Goal: Navigation & Orientation: Find specific page/section

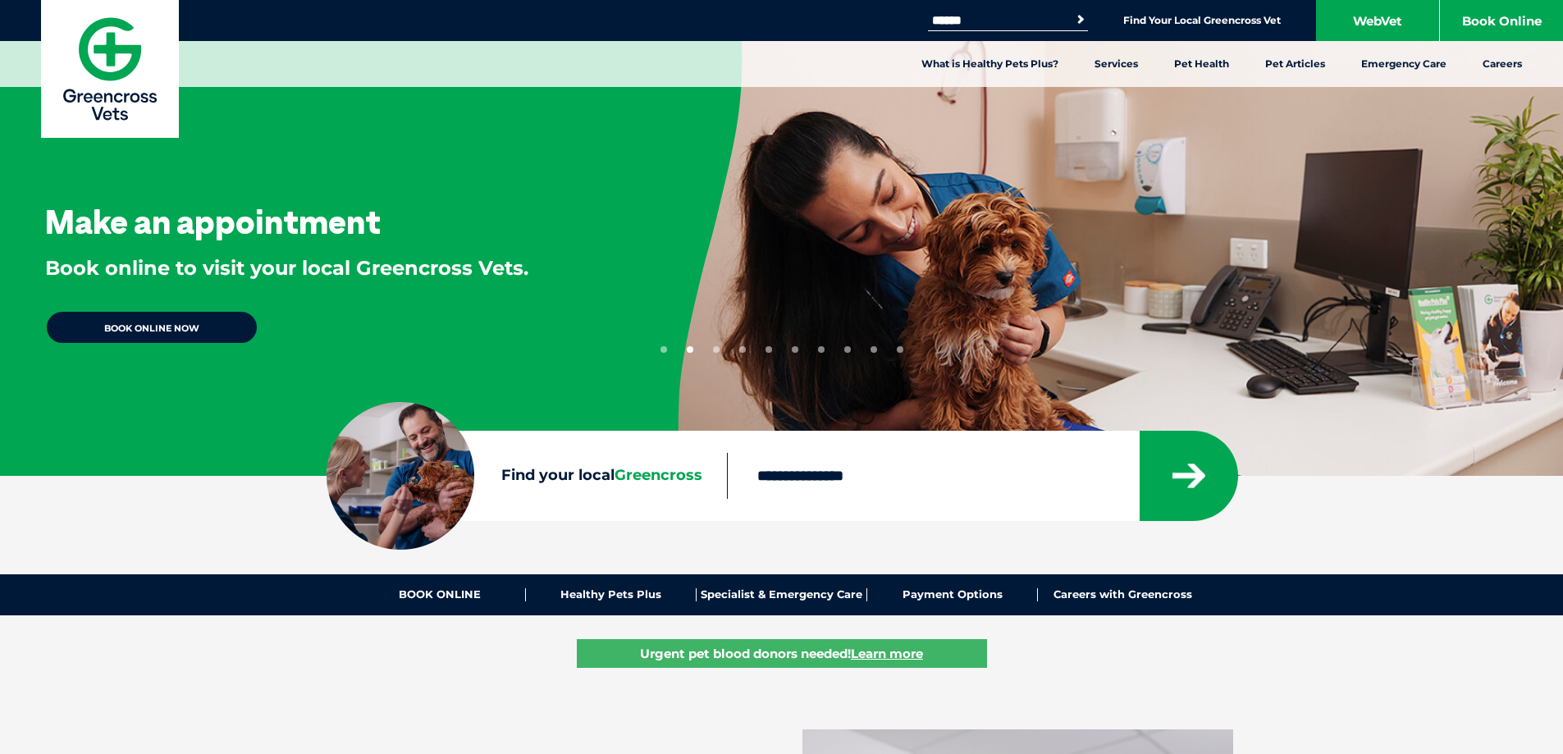
click at [893, 474] on input "Find your local Greencross" at bounding box center [933, 476] width 412 height 46
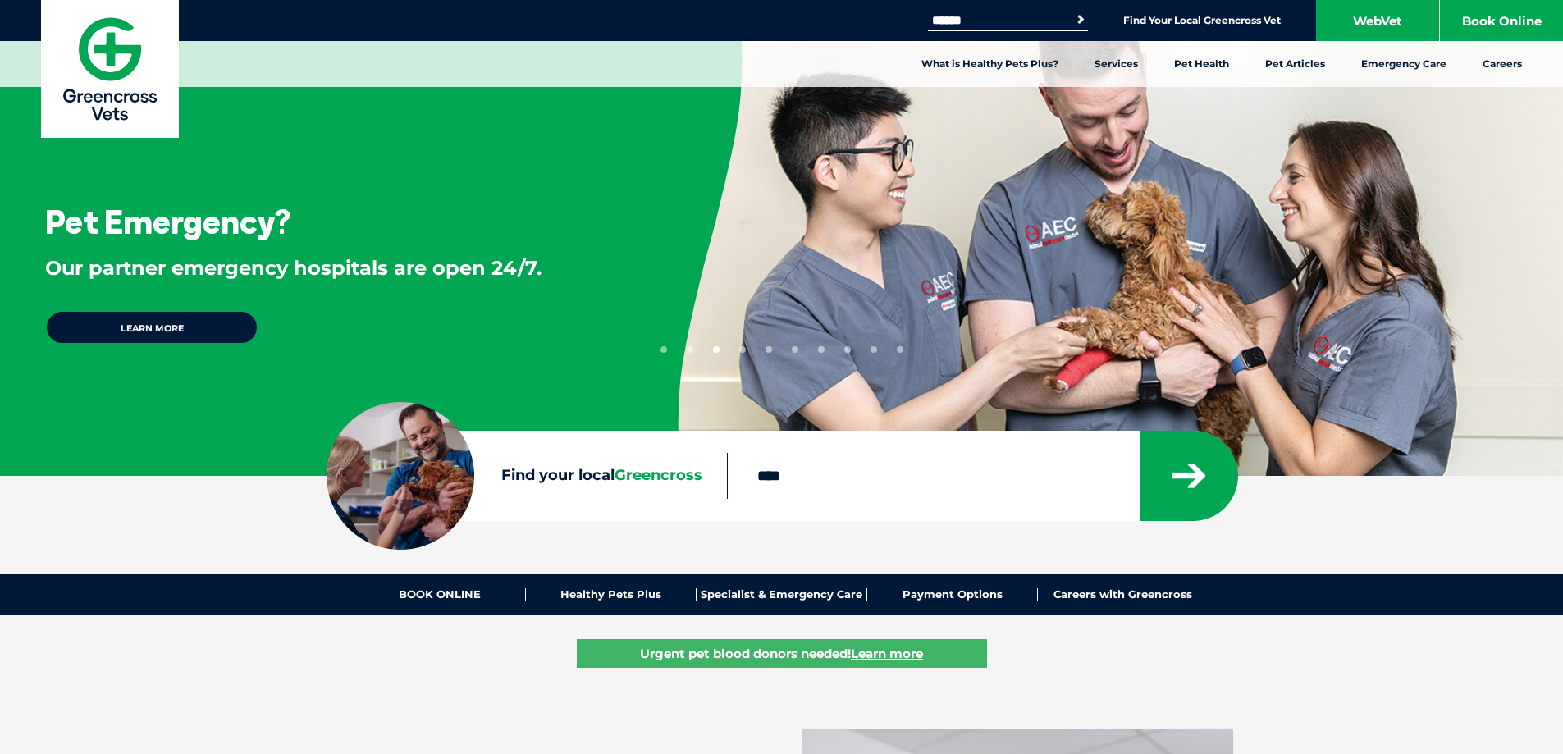
type input "****"
click at [1139, 431] on button "submit" at bounding box center [1188, 476] width 98 height 90
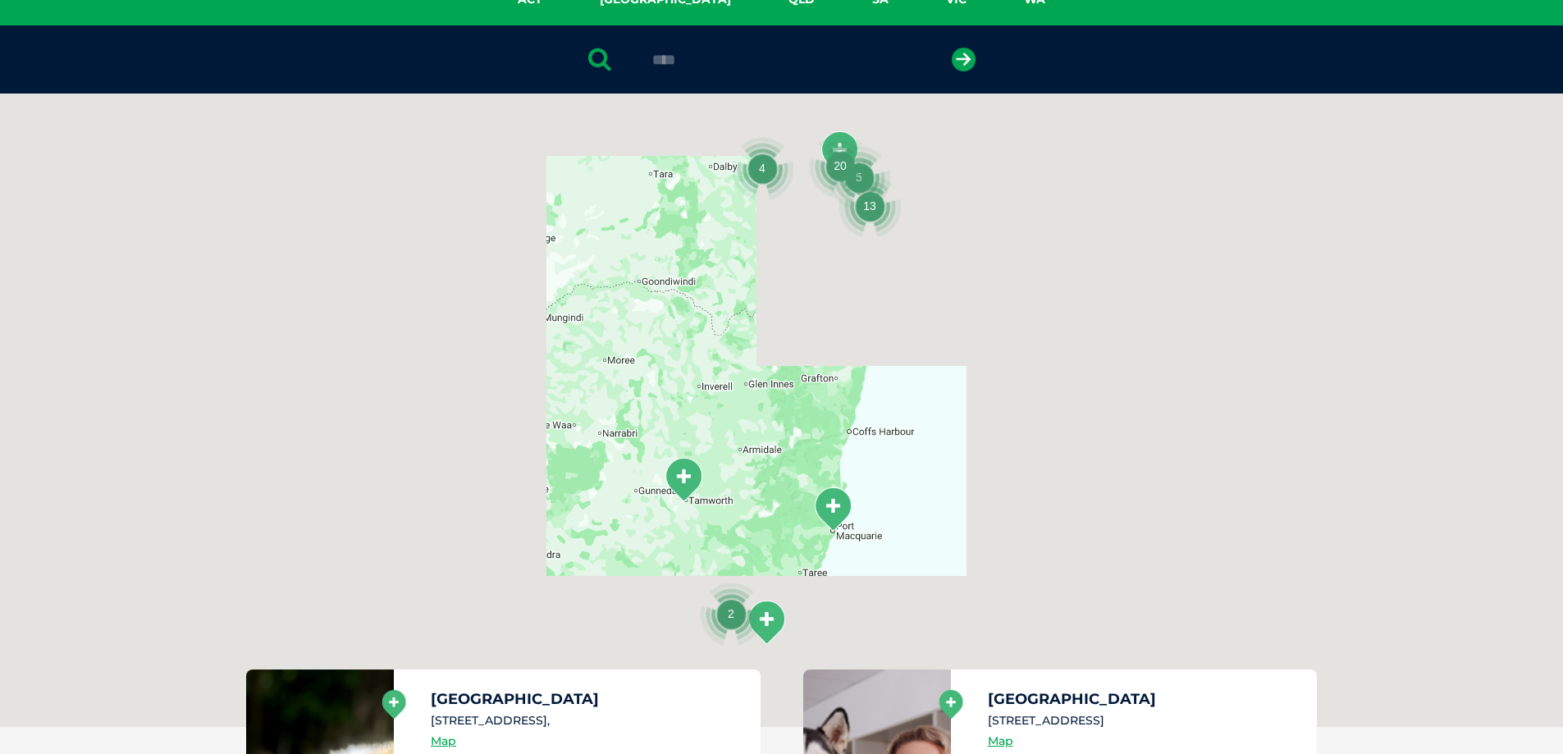
scroll to position [377, 0]
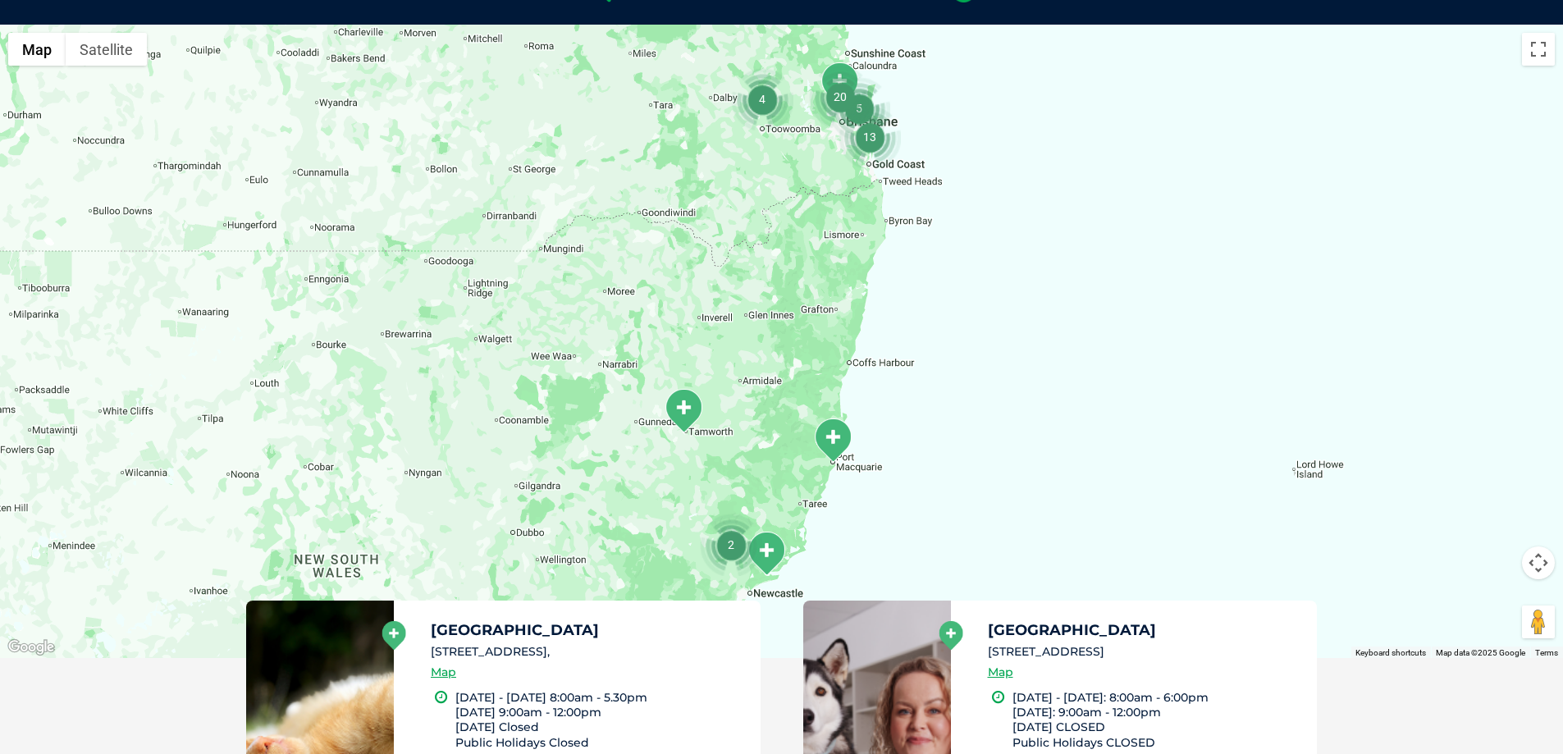
click at [871, 140] on img "13" at bounding box center [869, 137] width 62 height 62
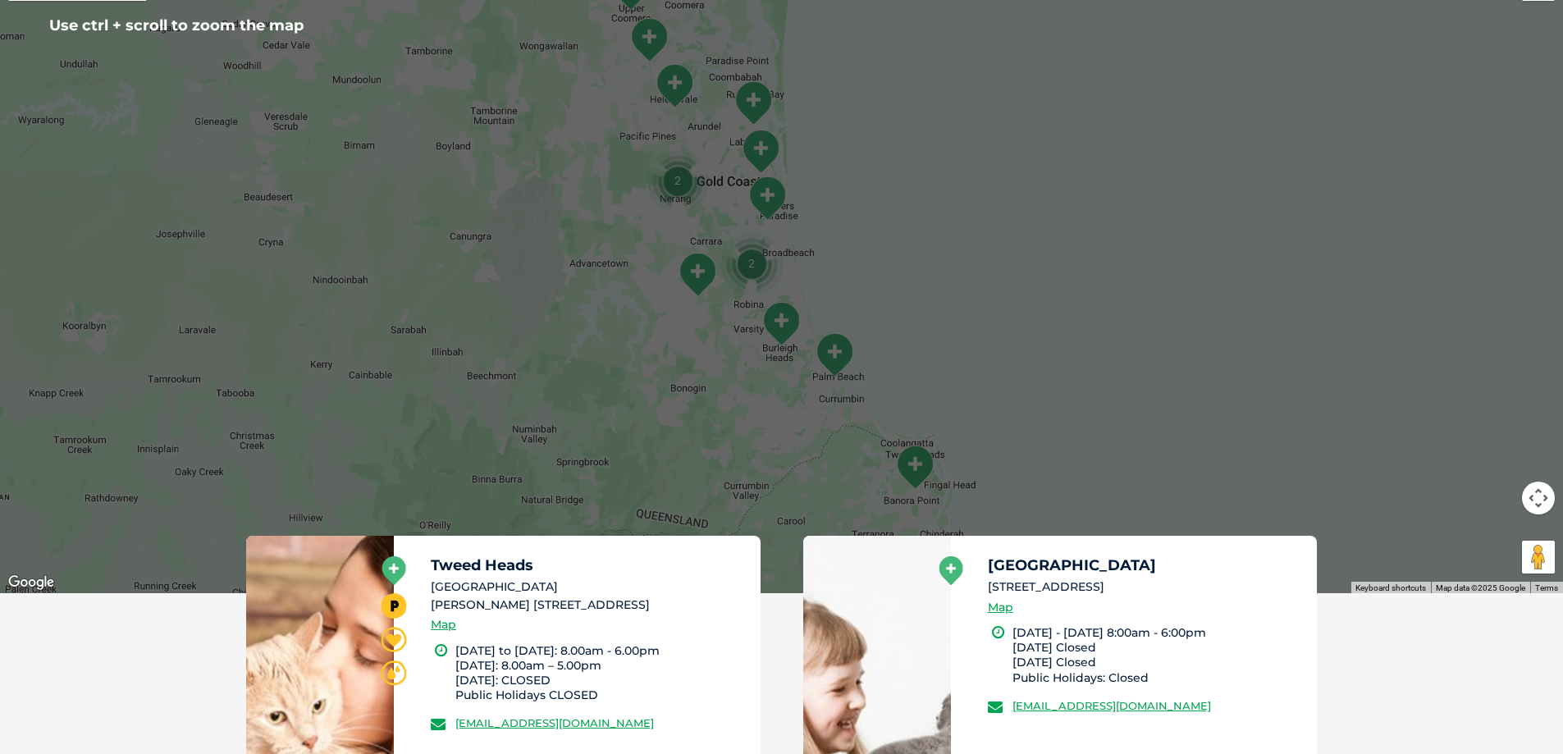
scroll to position [459, 0]
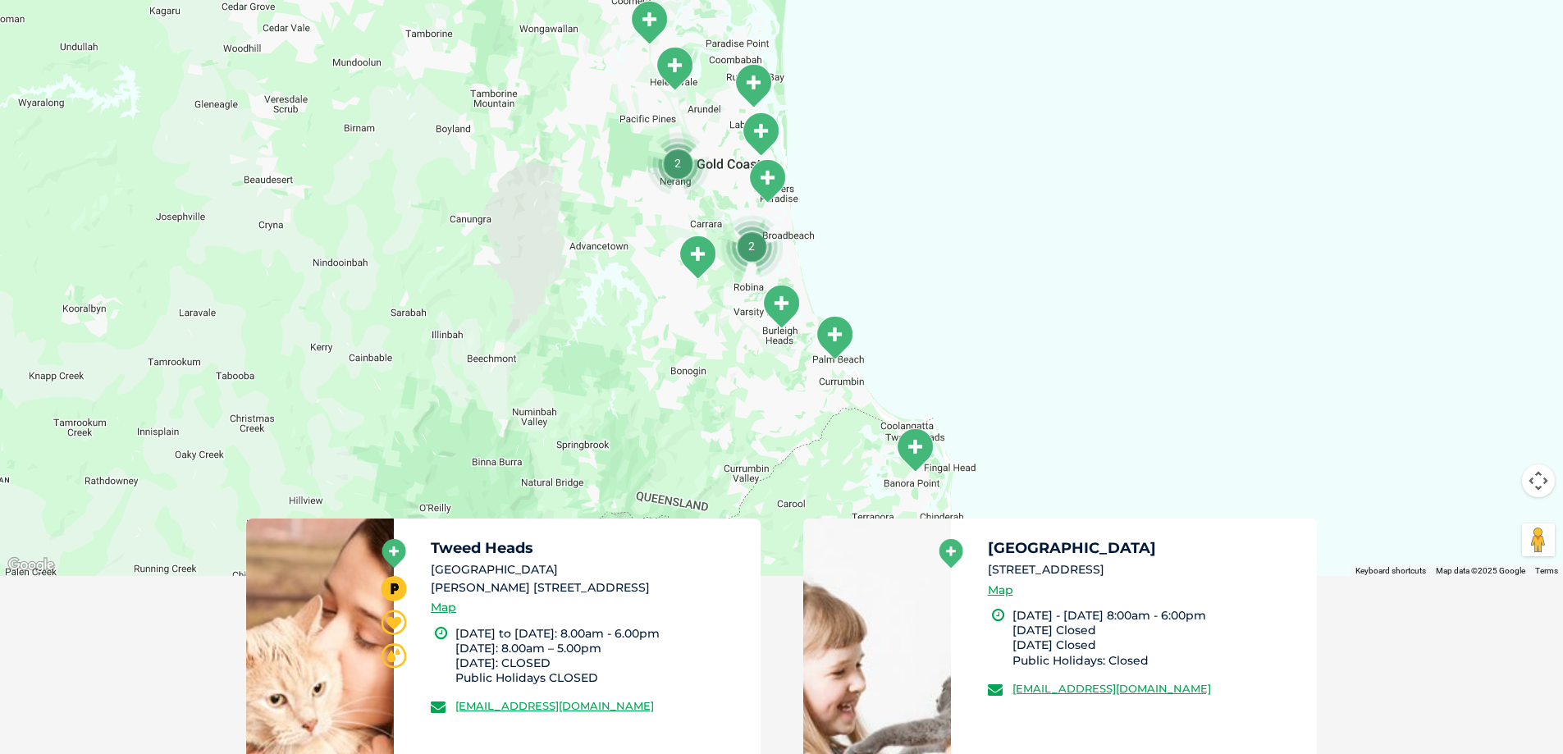
click at [853, 478] on div "To navigate, press the arrow keys." at bounding box center [781, 259] width 1563 height 633
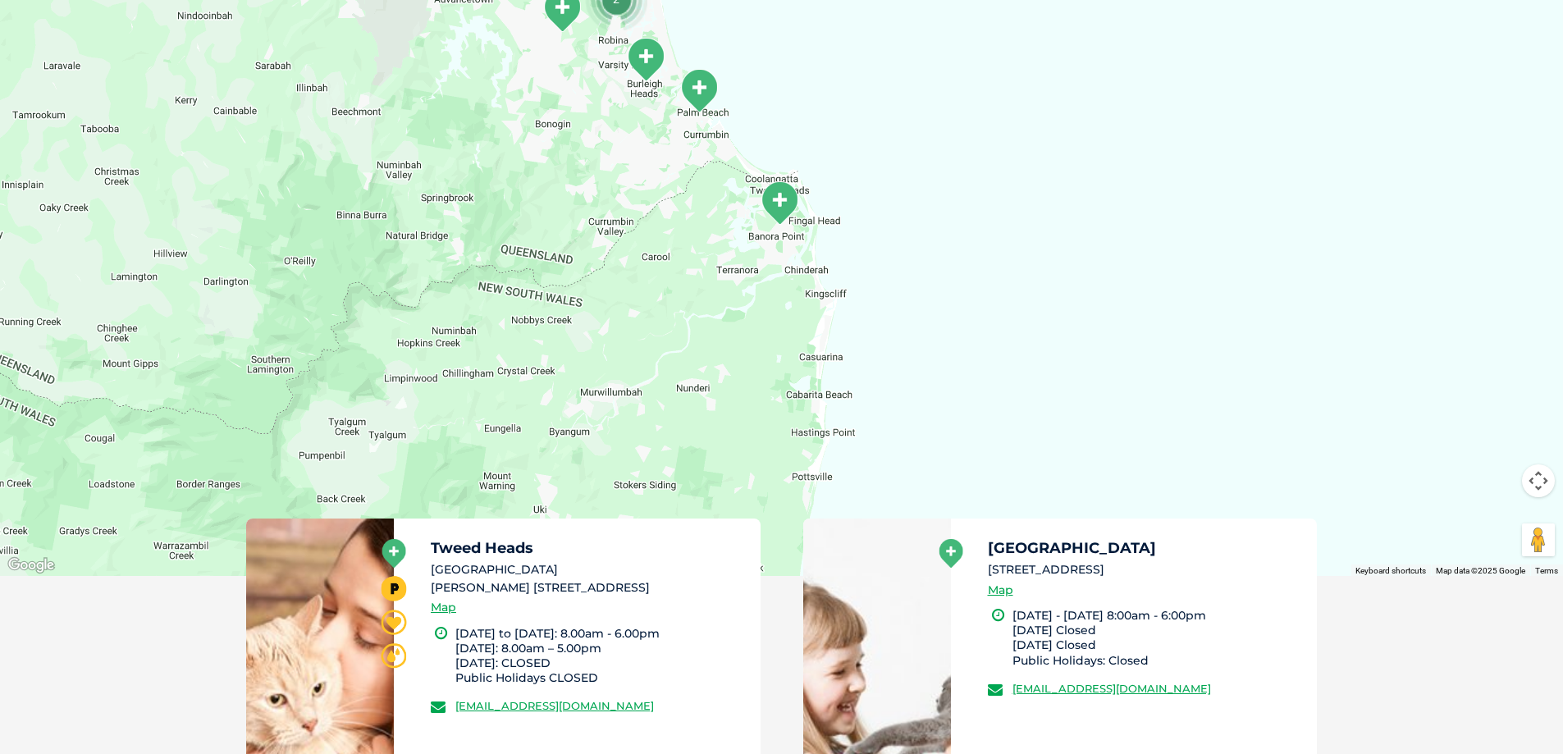
drag, startPoint x: 853, startPoint y: 473, endPoint x: 718, endPoint y: 221, distance: 286.6
click at [718, 221] on div "To navigate, press the arrow keys." at bounding box center [781, 259] width 1563 height 633
click at [785, 190] on img "Tweed Heads" at bounding box center [779, 202] width 41 height 45
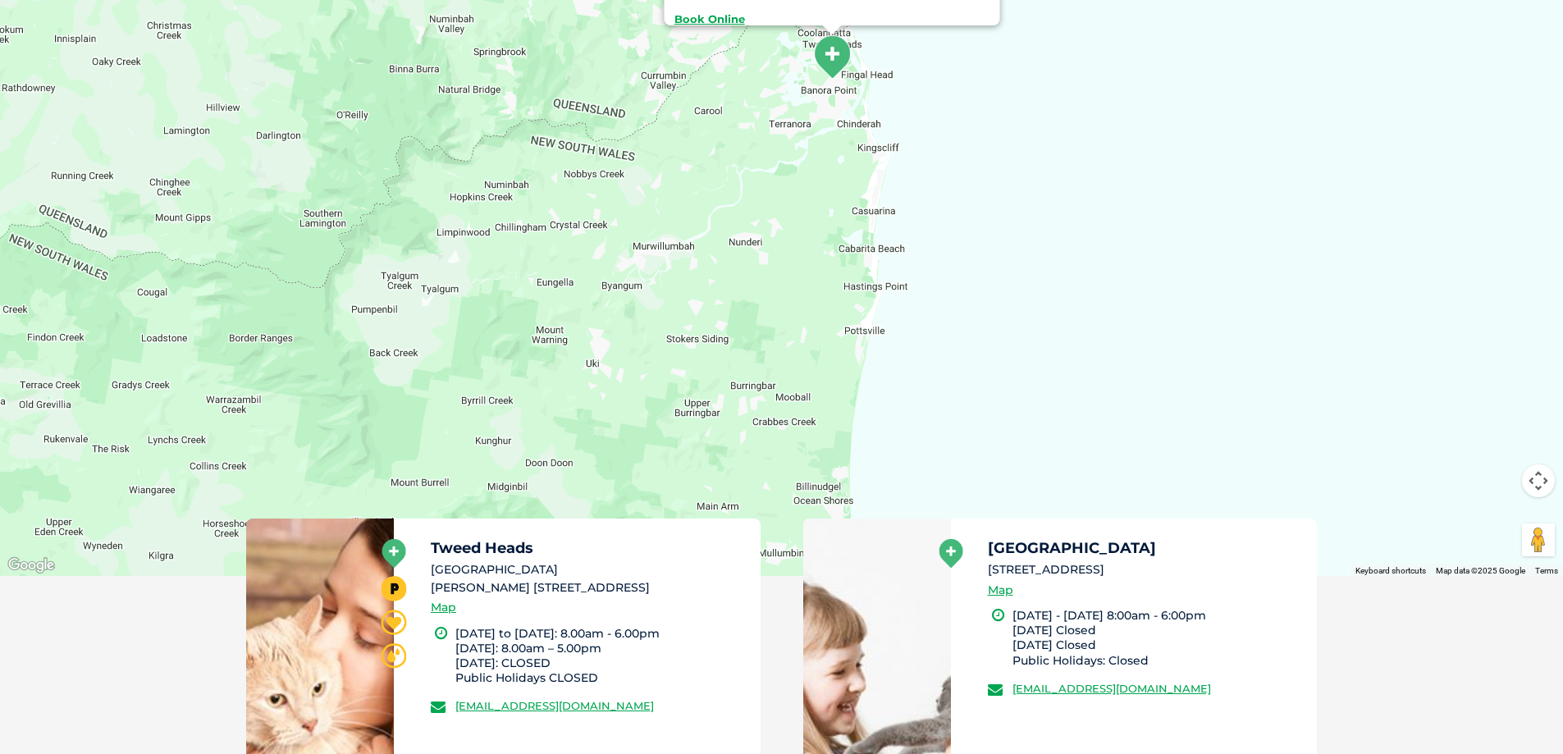
drag, startPoint x: 728, startPoint y: 477, endPoint x: 780, endPoint y: 243, distance: 240.4
click at [780, 243] on div "Tweed Heads Unit 2, Harvey Norman Centre 29-41 Greenway Drive, Tweed Heads New …" at bounding box center [781, 259] width 1563 height 633
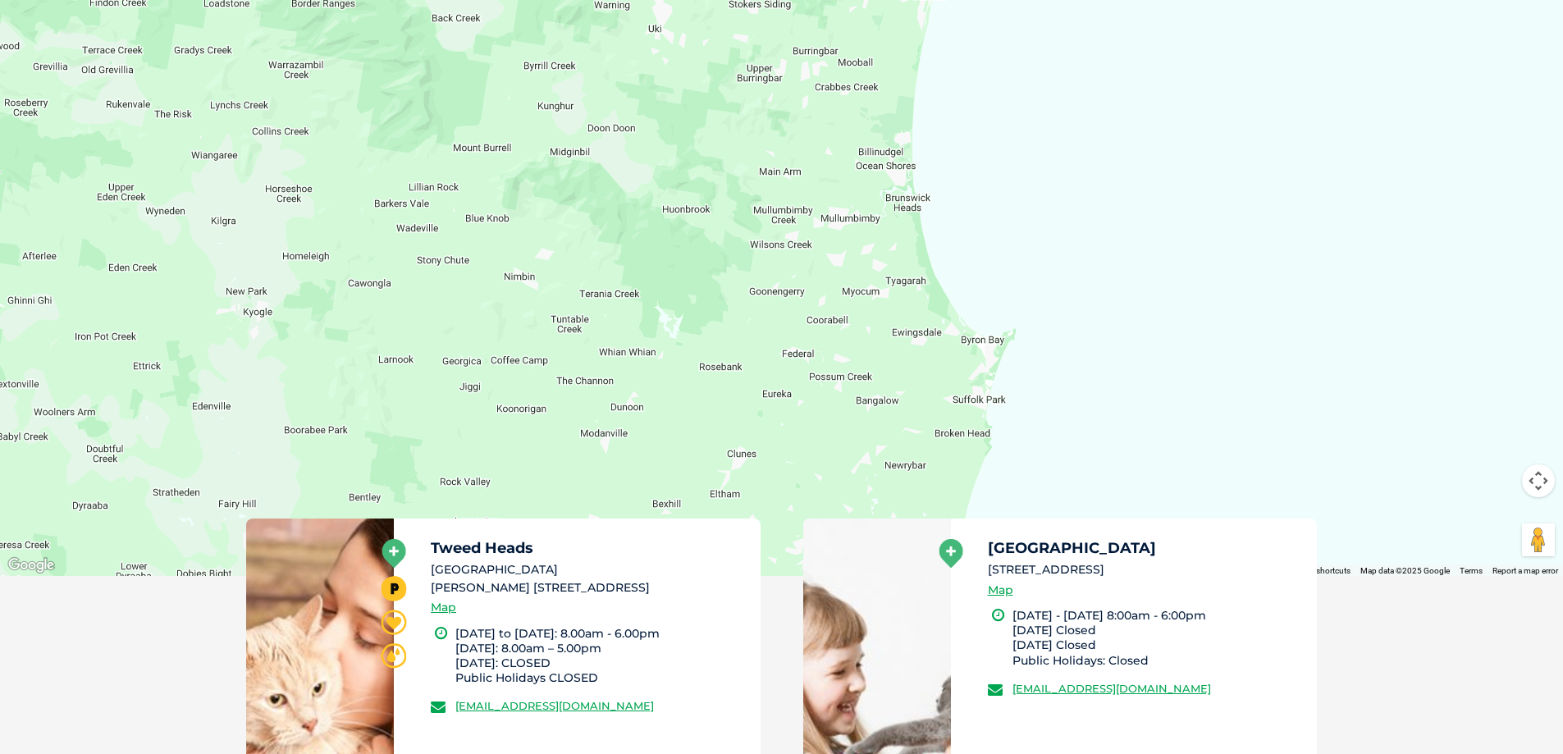
drag, startPoint x: 728, startPoint y: 482, endPoint x: 796, endPoint y: 121, distance: 368.0
click at [796, 121] on div "Tweed Heads Unit 2, Harvey Norman Centre 29-41 Greenway Drive, Tweed Heads New …" at bounding box center [781, 259] width 1563 height 633
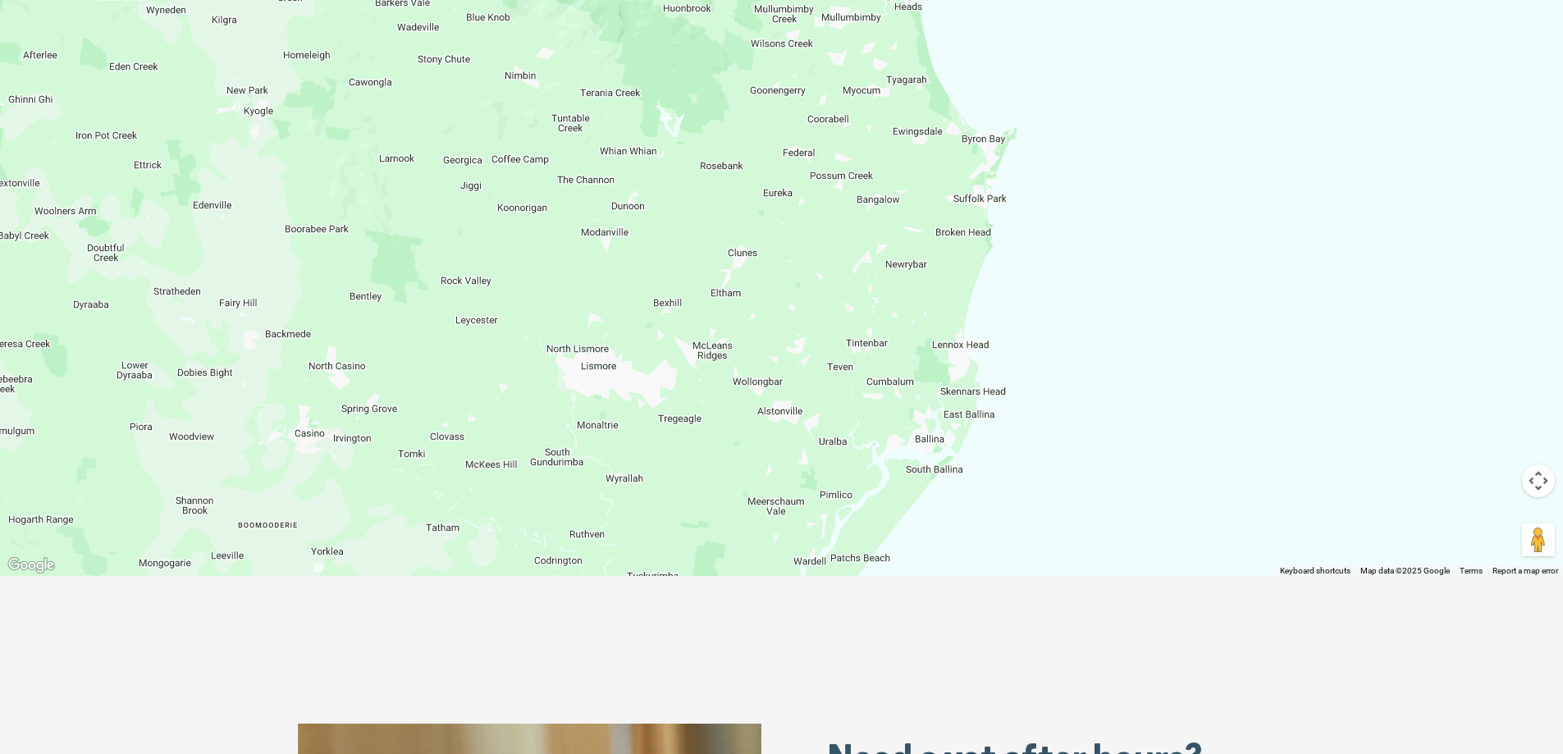
drag, startPoint x: 861, startPoint y: 504, endPoint x: 860, endPoint y: 334, distance: 169.8
click at [860, 334] on div "Tweed Heads Unit 2, Harvey Norman Centre 29-41 Greenway Drive, Tweed Heads New …" at bounding box center [781, 259] width 1563 height 633
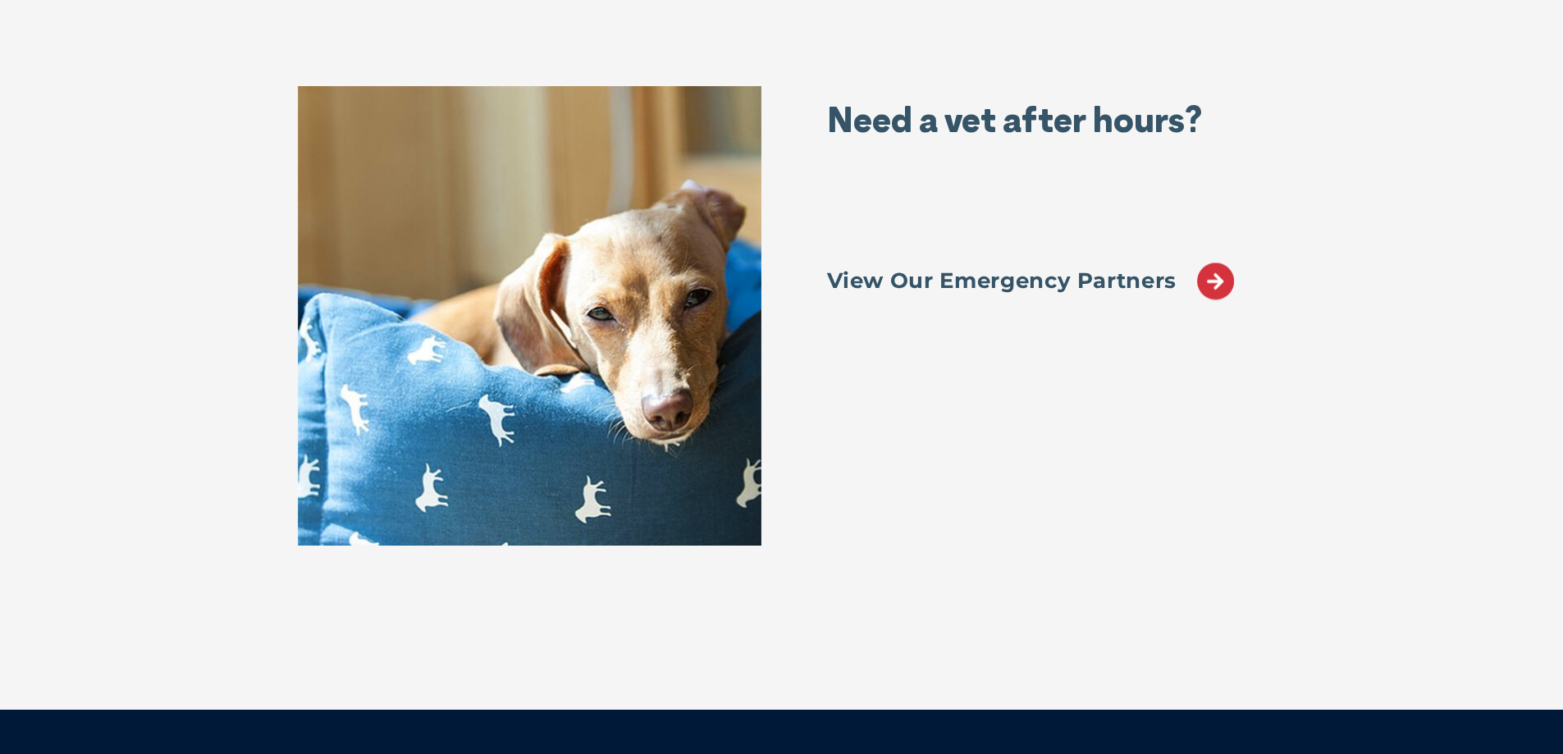
scroll to position [1115, 0]
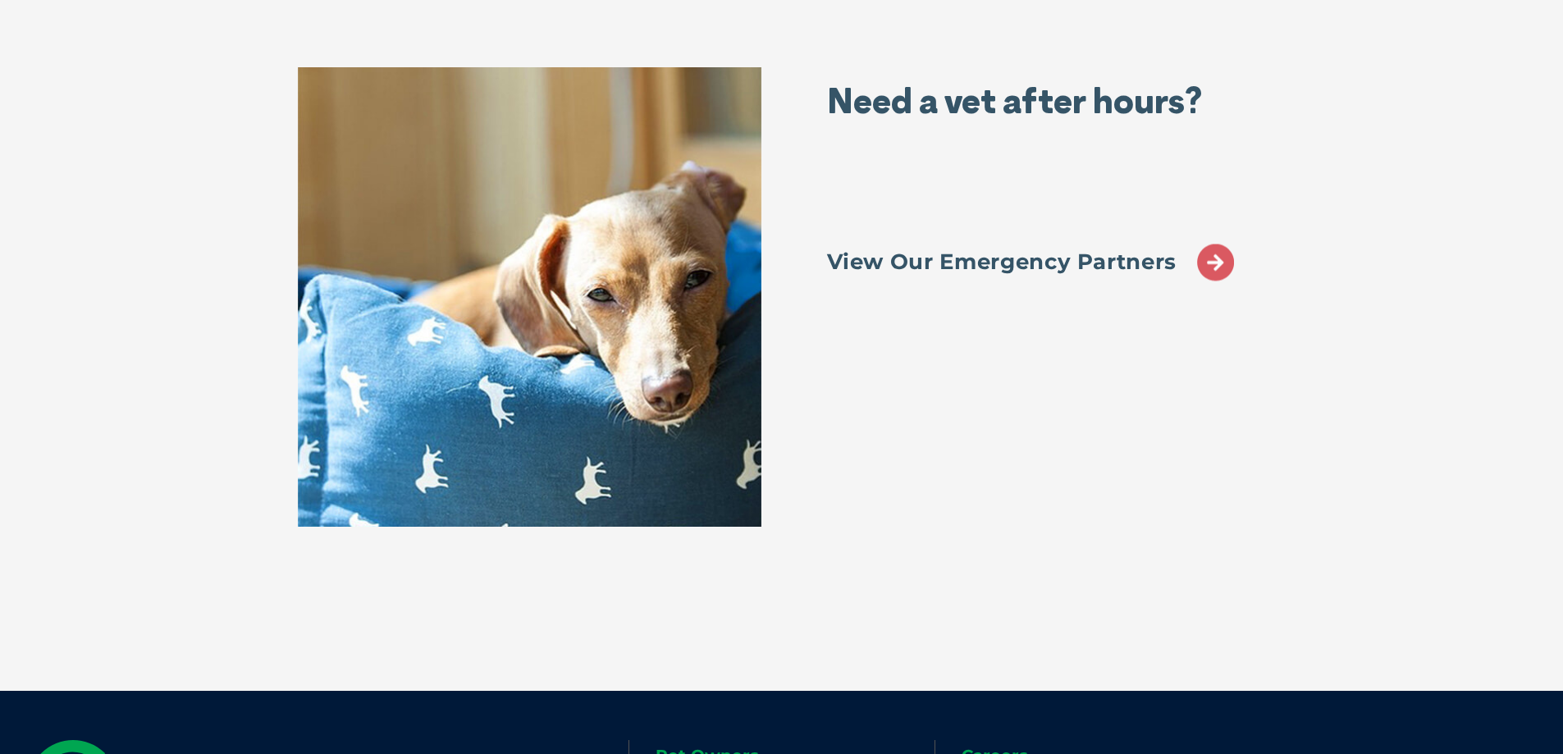
click at [1226, 261] on icon at bounding box center [1215, 262] width 37 height 37
